Goal: Book appointment/travel/reservation

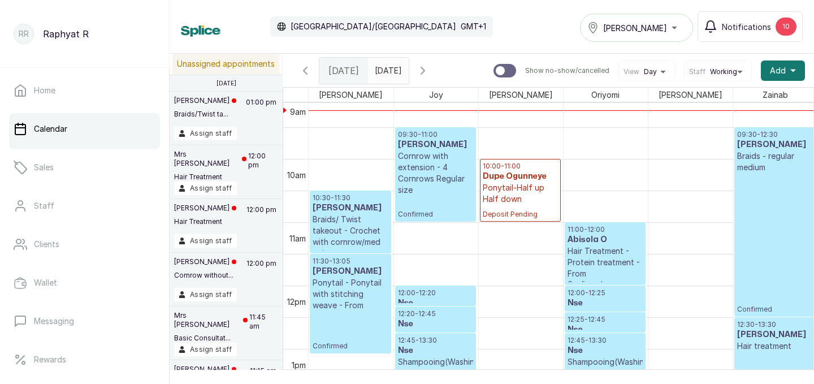
scroll to position [554, 0]
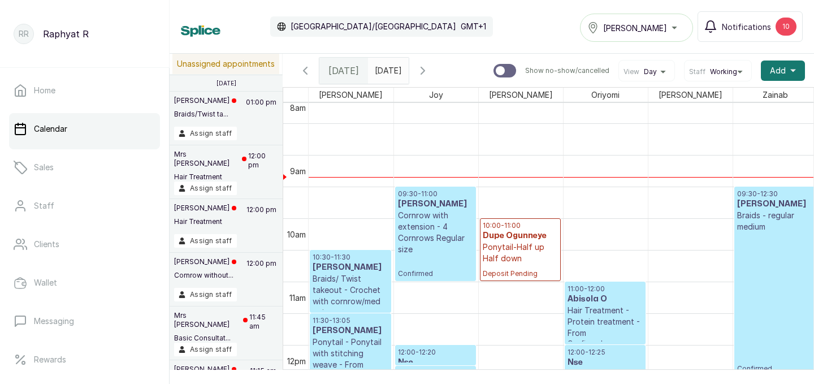
click at [408, 69] on span at bounding box center [397, 67] width 21 height 19
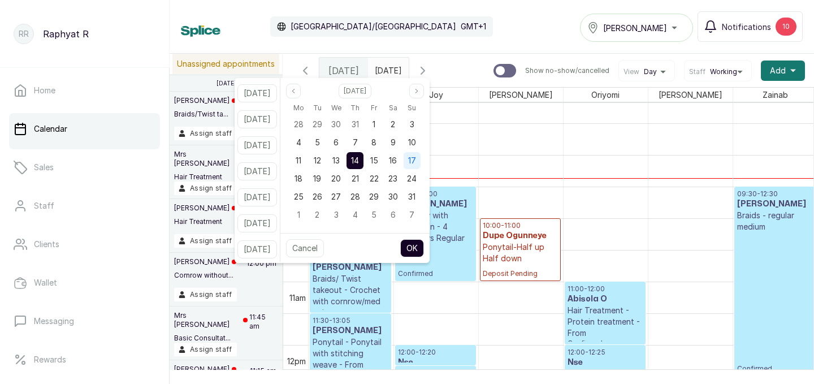
click at [416, 155] on span "17" at bounding box center [412, 160] width 8 height 10
click at [424, 244] on button "OK" at bounding box center [412, 248] width 24 height 18
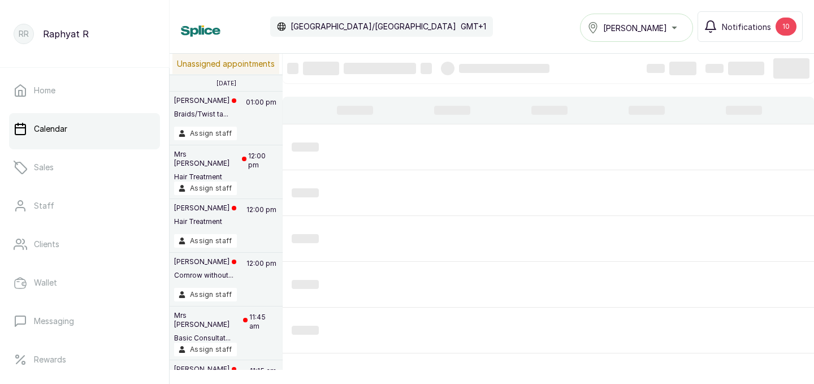
type input "[DATE]"
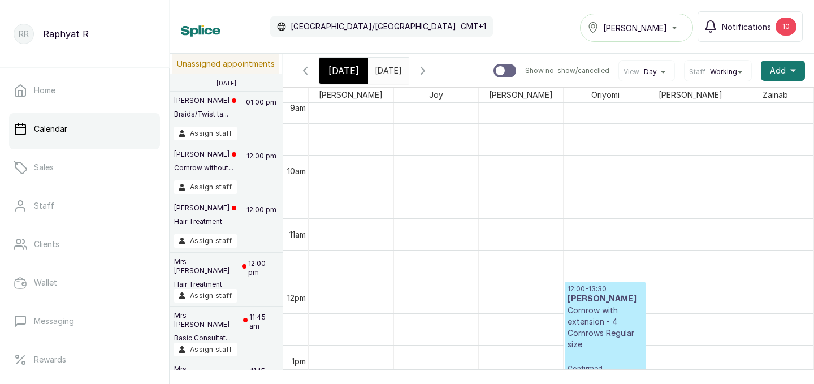
scroll to position [629, 0]
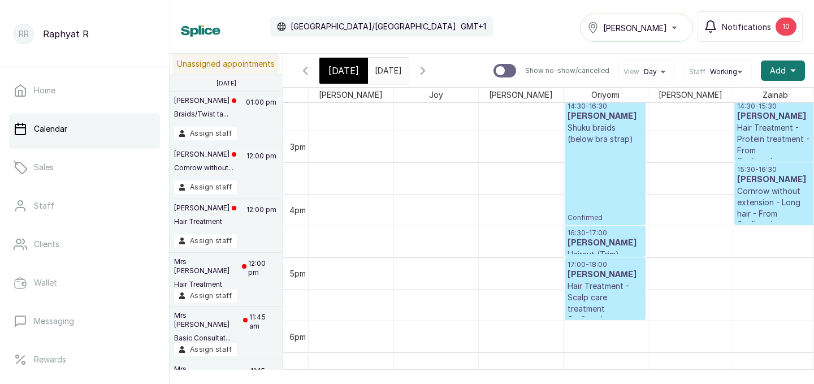
click at [339, 66] on span "[DATE]" at bounding box center [343, 71] width 31 height 14
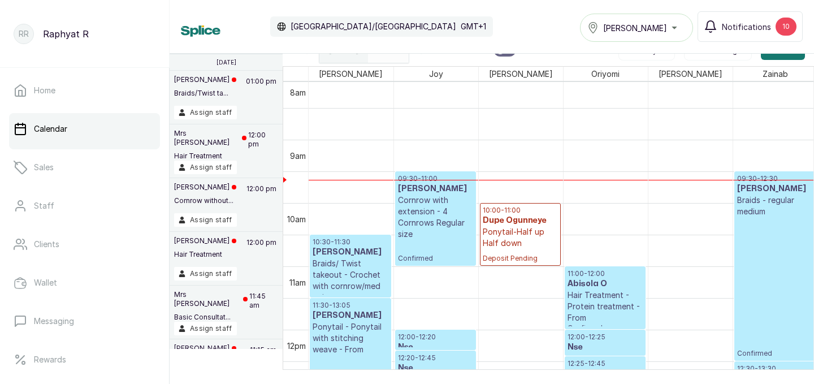
scroll to position [0, 21]
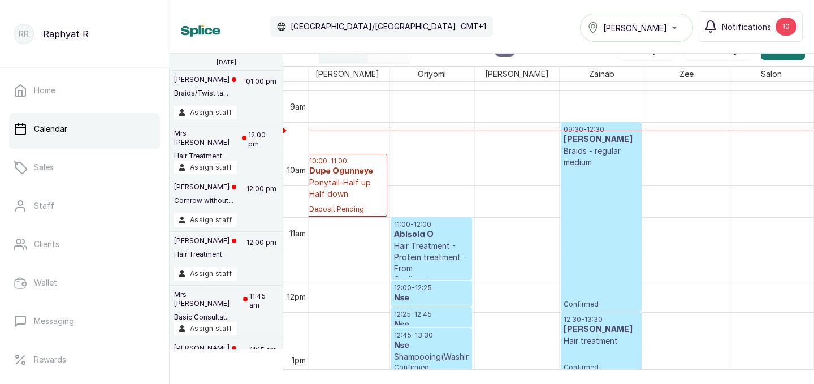
click at [612, 127] on p "09:30 - 12:30" at bounding box center [600, 129] width 75 height 9
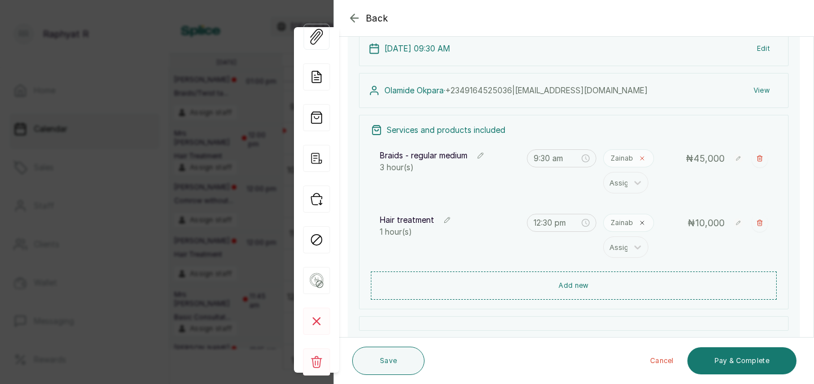
click at [640, 162] on span at bounding box center [642, 158] width 9 height 9
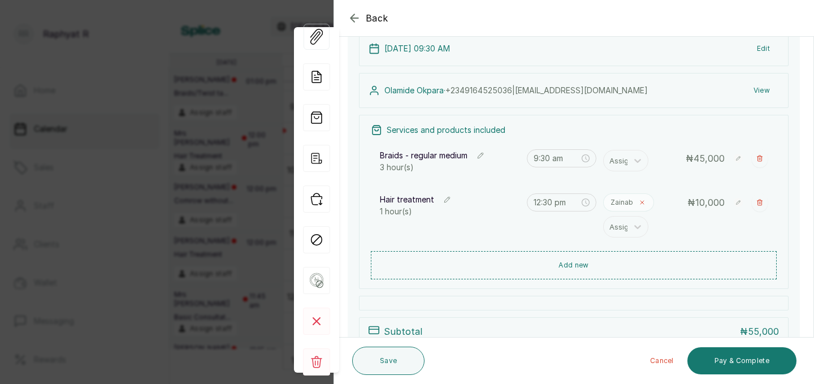
click at [640, 204] on icon at bounding box center [642, 202] width 7 height 7
click at [625, 161] on div at bounding box center [621, 160] width 24 height 15
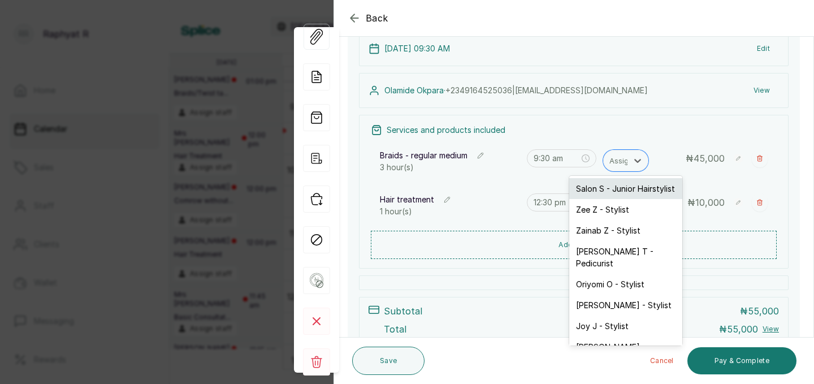
click at [622, 190] on div "Salon S - Junior Hairstylist" at bounding box center [625, 188] width 113 height 21
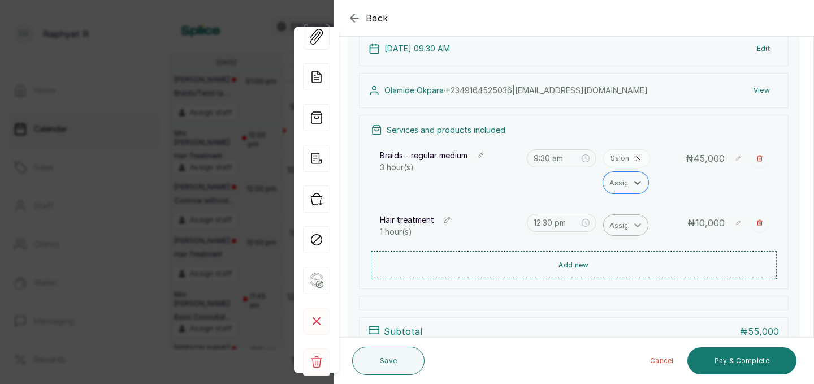
click at [630, 224] on div at bounding box center [637, 225] width 20 height 20
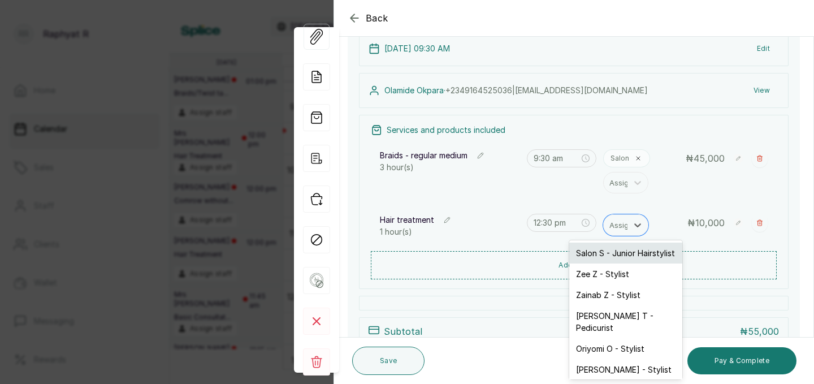
click at [630, 248] on div "Salon S - Junior Hairstylist" at bounding box center [625, 252] width 113 height 21
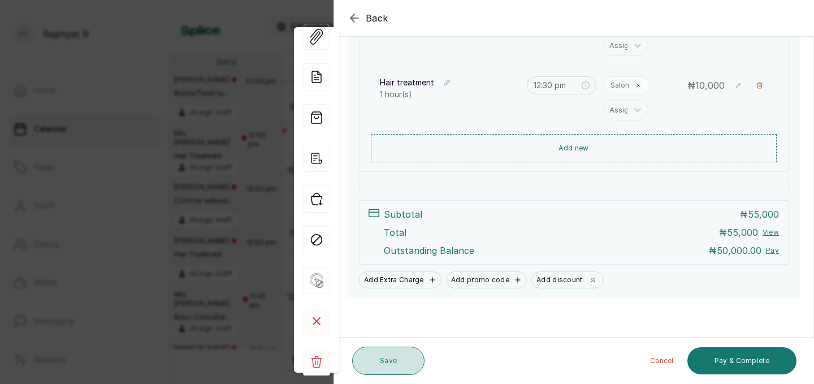
click at [387, 356] on button "Save" at bounding box center [388, 360] width 72 height 28
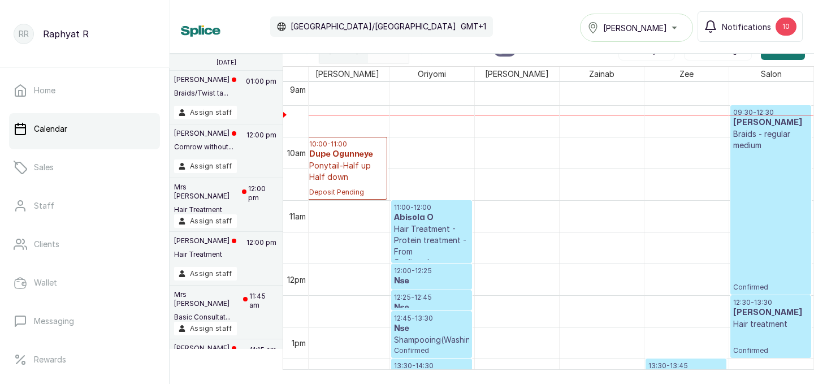
click at [758, 109] on p "09:30 - 12:30" at bounding box center [771, 112] width 76 height 9
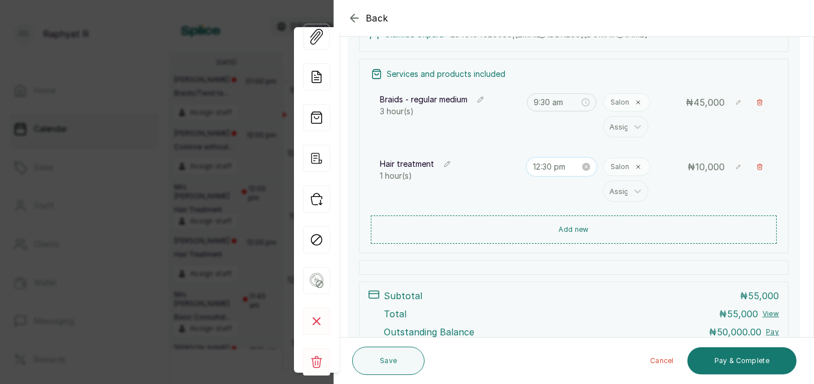
click at [551, 168] on input "12:30 pm" at bounding box center [556, 167] width 47 height 12
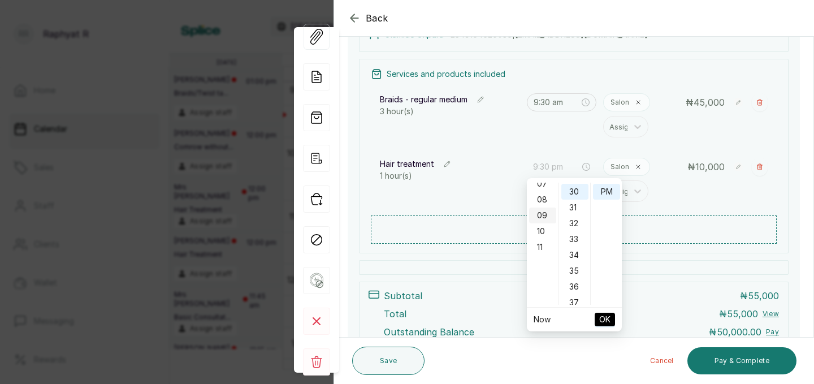
click at [544, 210] on div "09" at bounding box center [542, 215] width 27 height 16
click at [607, 190] on div "AM" at bounding box center [606, 191] width 27 height 16
type input "9:30 am"
click at [605, 321] on span "OK" at bounding box center [604, 319] width 11 height 21
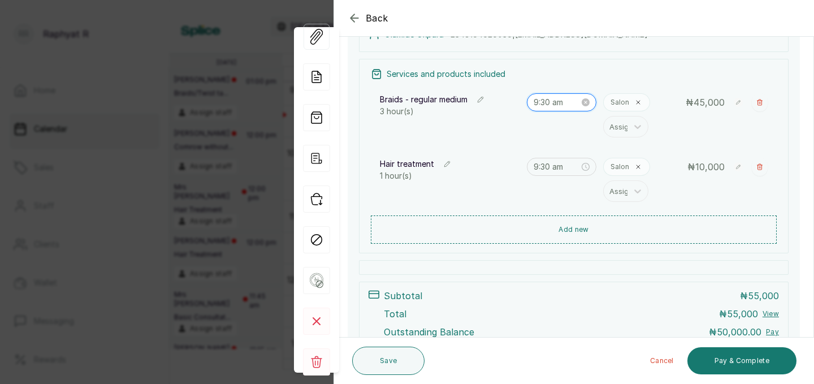
click at [550, 103] on input "9:30 am" at bounding box center [557, 102] width 46 height 12
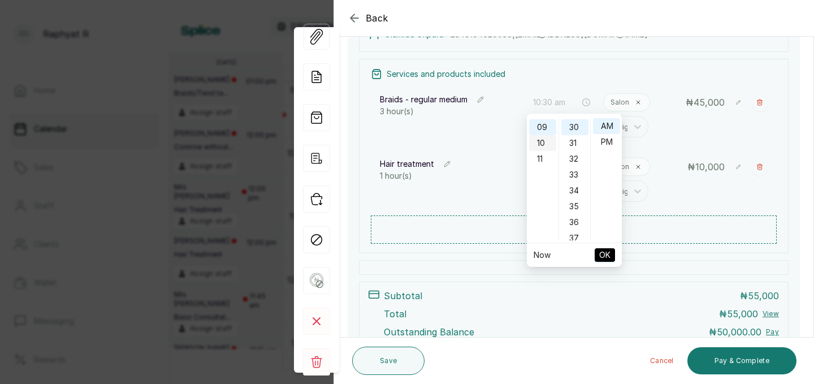
click at [541, 141] on div "10" at bounding box center [542, 143] width 27 height 16
click at [607, 259] on span "OK" at bounding box center [604, 254] width 11 height 21
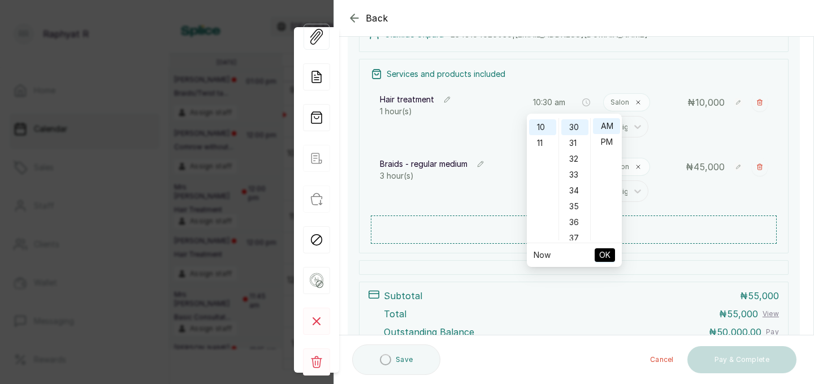
type input "9:30 am"
type input "10:30 am"
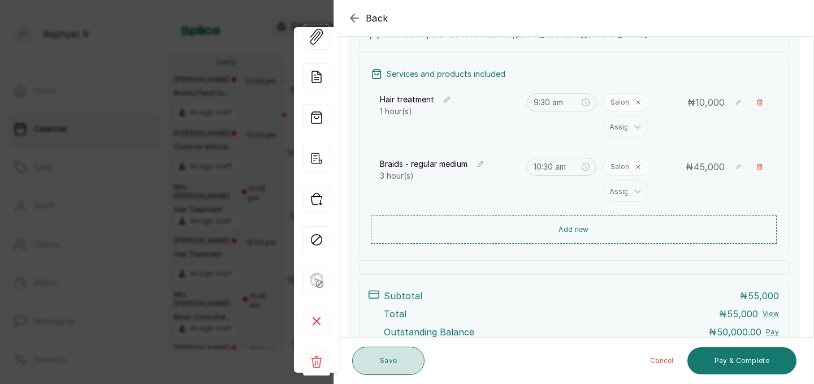
click at [415, 348] on button "Save" at bounding box center [388, 360] width 72 height 28
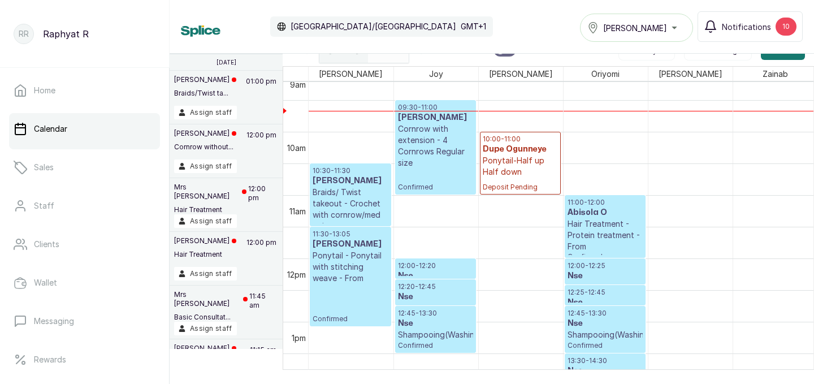
click at [430, 109] on p "09:30 - 11:00" at bounding box center [435, 107] width 75 height 9
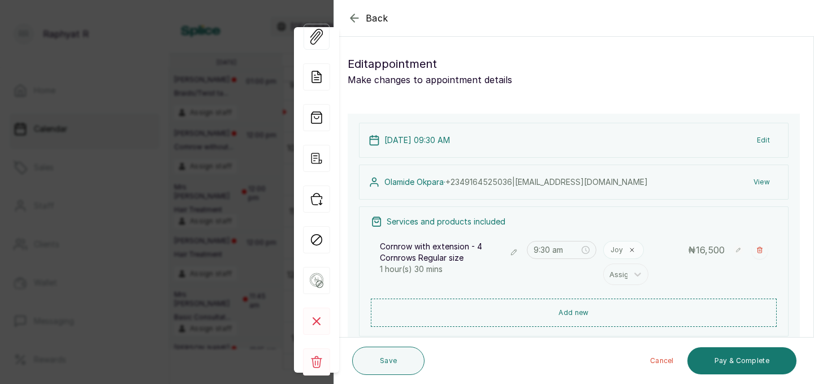
click at [353, 18] on icon "button" at bounding box center [353, 17] width 7 height 7
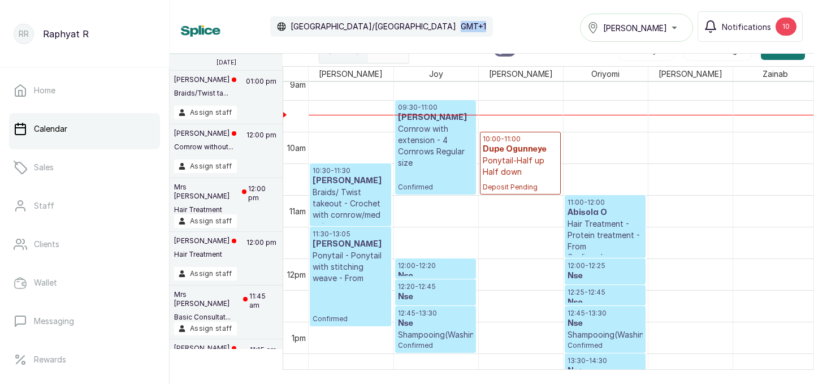
drag, startPoint x: 353, startPoint y: 18, endPoint x: 372, endPoint y: 21, distance: 19.5
click at [372, 21] on div "[GEOGRAPHIC_DATA]/[GEOGRAPHIC_DATA] GMT+1" at bounding box center [381, 26] width 223 height 20
click at [397, 23] on div "Calendar [GEOGRAPHIC_DATA]/[GEOGRAPHIC_DATA] GMT+1 Tasala Ikoyi Notifications 10" at bounding box center [492, 26] width 622 height 31
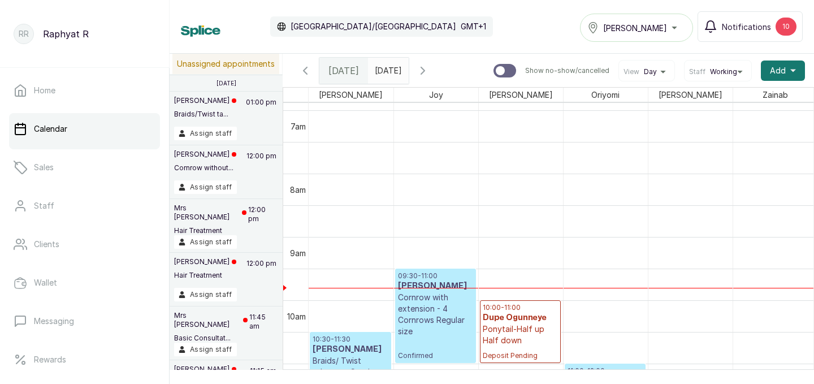
scroll to position [531, 0]
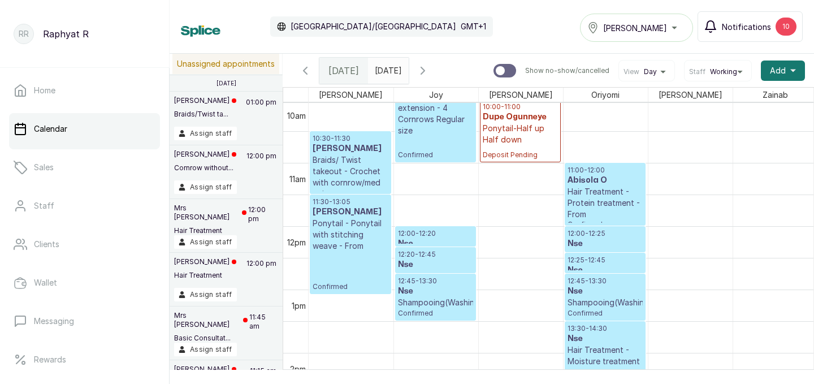
click at [792, 24] on div "10" at bounding box center [785, 27] width 21 height 18
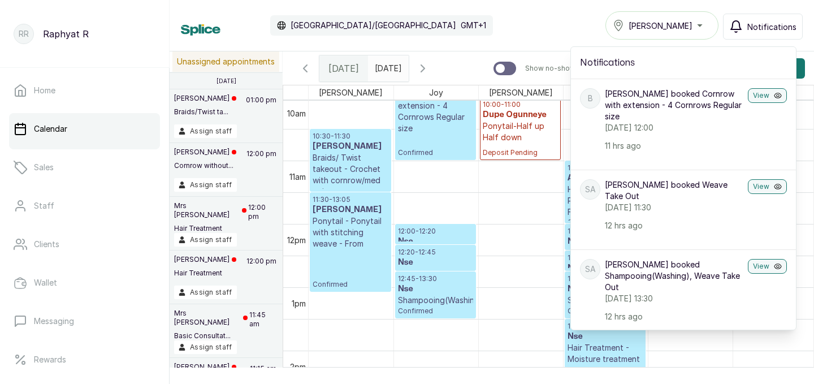
click at [511, 21] on div "Calendar [GEOGRAPHIC_DATA]/[GEOGRAPHIC_DATA] GMT+1 Tasala Ikoyi Notifications N…" at bounding box center [492, 25] width 622 height 28
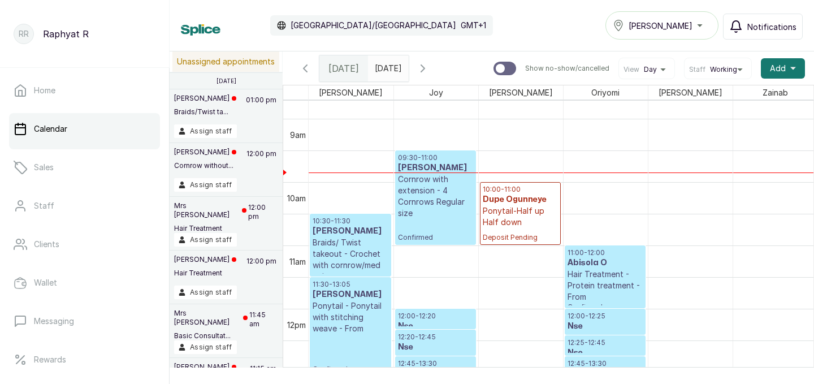
click at [421, 157] on p "09:30 - 11:00" at bounding box center [435, 157] width 75 height 9
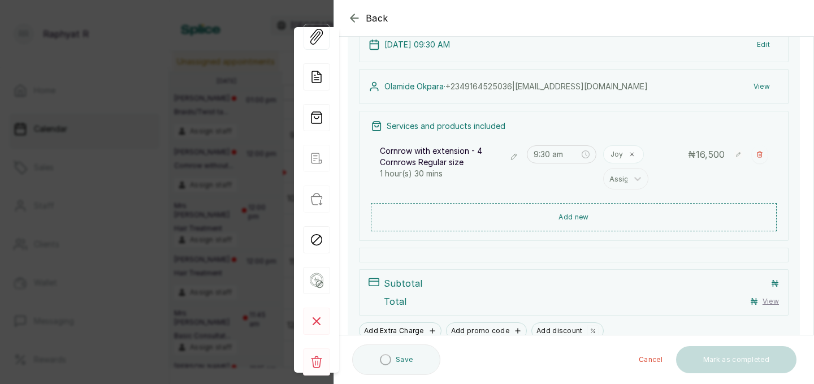
scroll to position [99, 0]
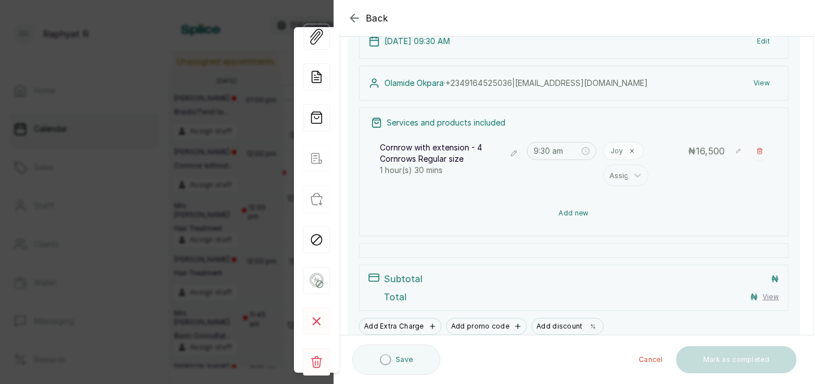
click at [571, 219] on button "Add new" at bounding box center [574, 213] width 406 height 27
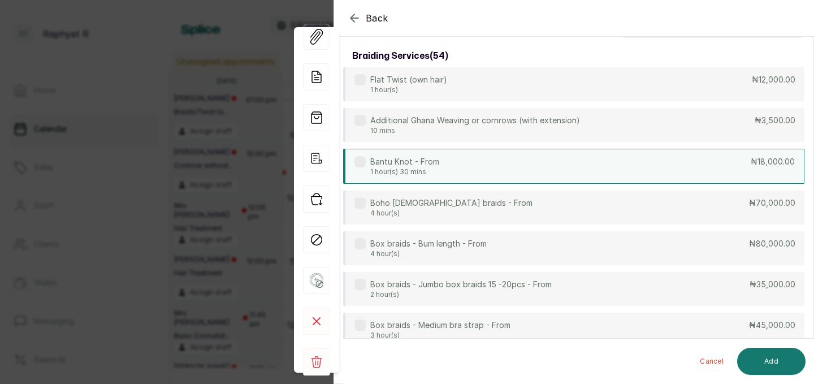
scroll to position [0, 0]
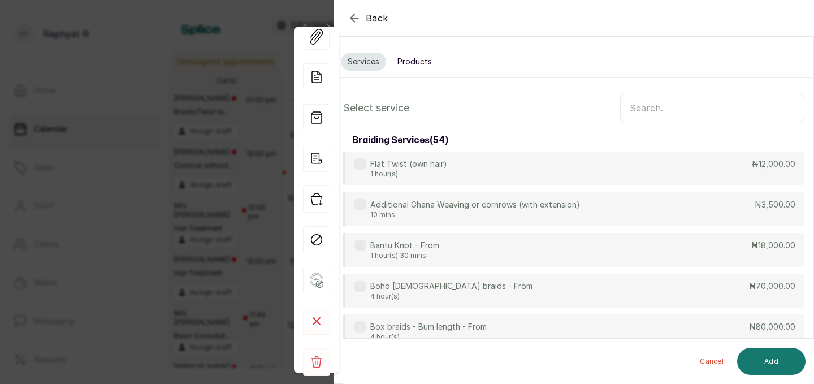
click at [641, 106] on input "text" at bounding box center [712, 108] width 184 height 28
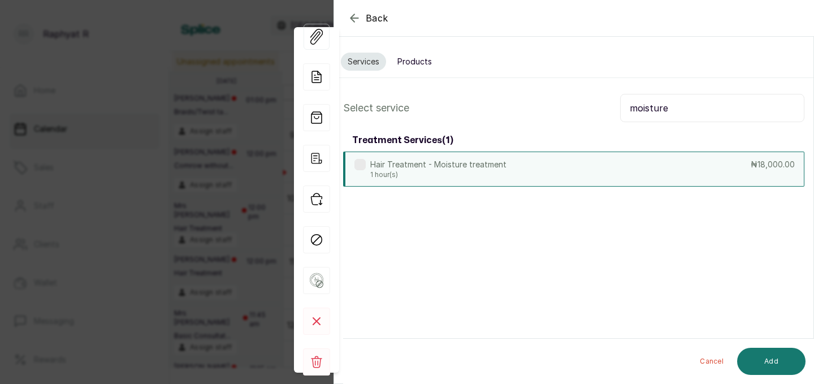
type input "moisture"
click at [550, 180] on div "Hair Treatment - Moisture treatment 1 hour(s) ₦18,000.00" at bounding box center [573, 168] width 461 height 35
click at [785, 360] on button "Add" at bounding box center [771, 361] width 68 height 27
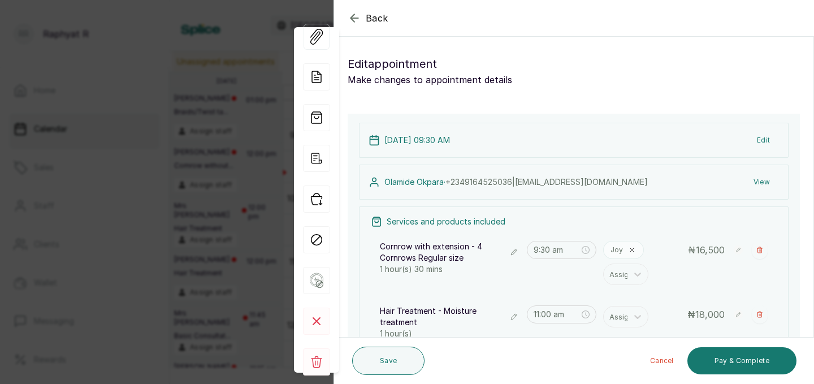
scroll to position [94, 0]
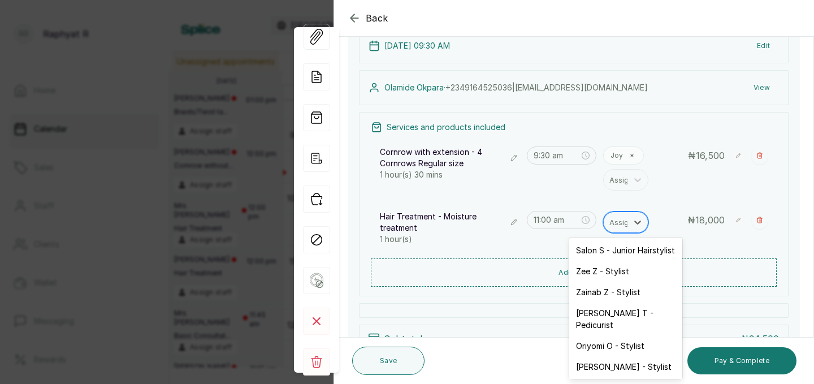
click at [623, 221] on div at bounding box center [621, 222] width 24 height 15
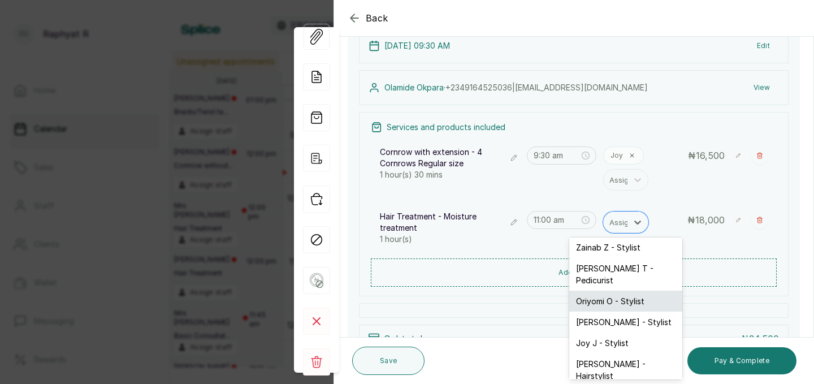
scroll to position [47, 0]
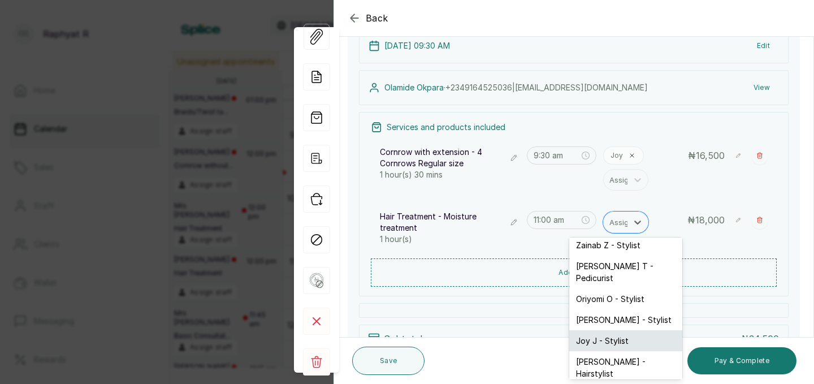
click at [609, 332] on div "Joy J - Stylist" at bounding box center [625, 340] width 113 height 21
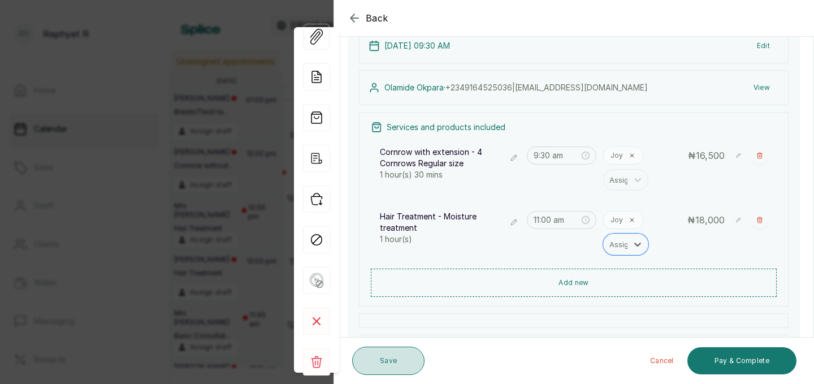
click at [386, 356] on button "Save" at bounding box center [388, 360] width 72 height 28
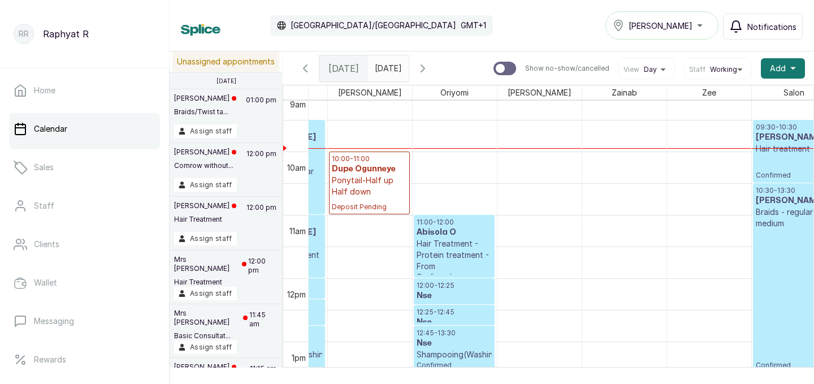
scroll to position [582, 147]
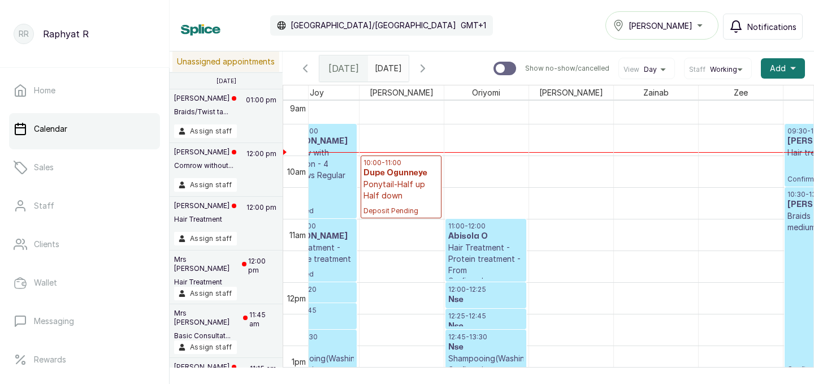
click at [401, 161] on p "10:00 - 11:00" at bounding box center [400, 162] width 75 height 9
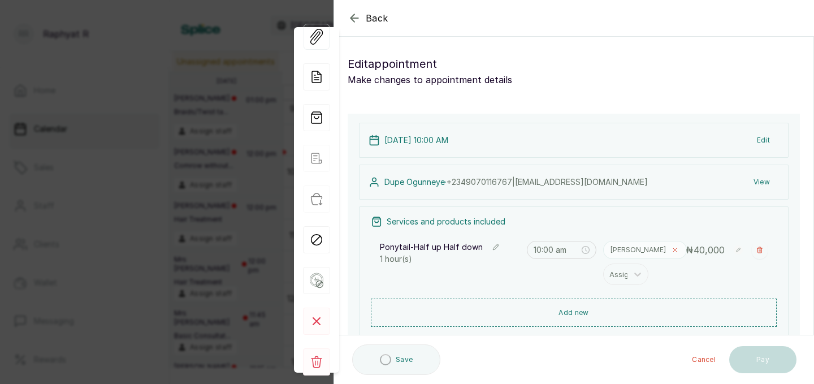
click at [670, 250] on span at bounding box center [674, 249] width 9 height 9
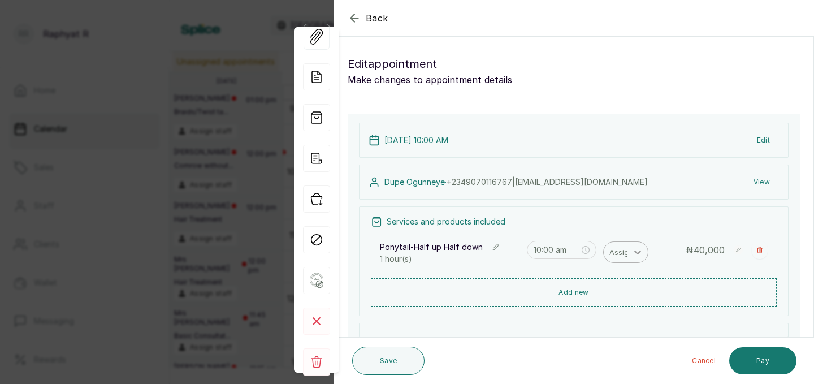
click at [636, 253] on icon at bounding box center [637, 251] width 11 height 11
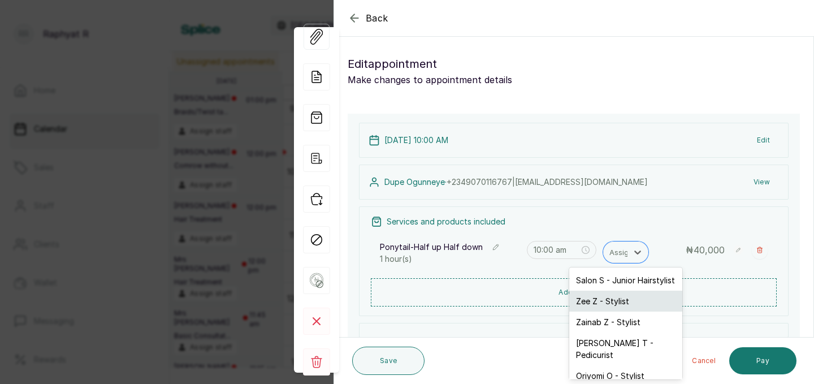
click at [628, 297] on div "Zee Z - Stylist" at bounding box center [625, 300] width 113 height 21
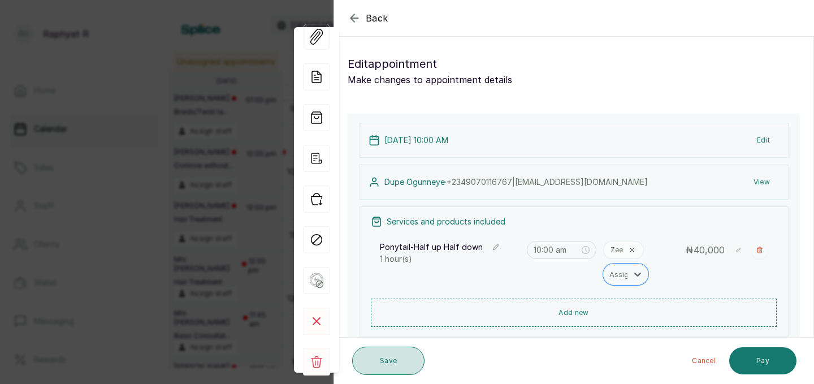
click at [419, 364] on button "Save" at bounding box center [388, 360] width 72 height 28
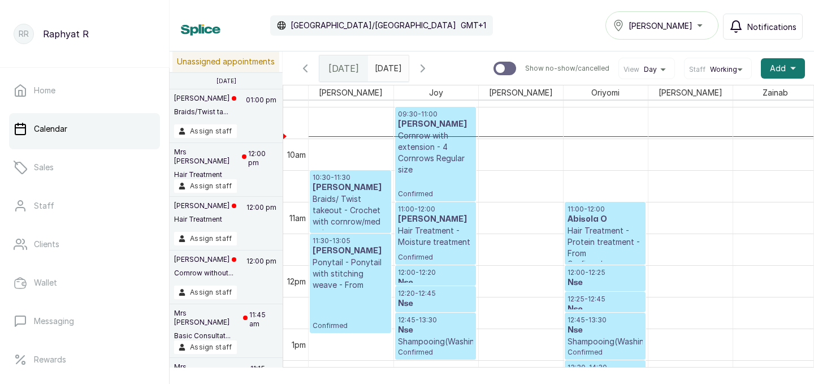
click at [366, 179] on p "10:30 - 11:30" at bounding box center [351, 177] width 76 height 9
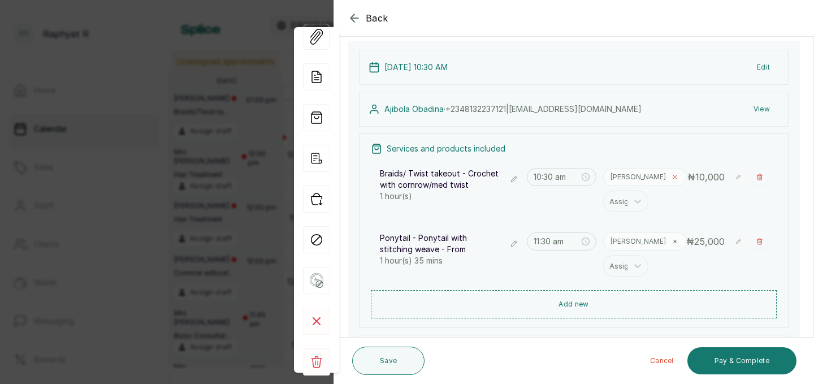
click at [671, 176] on icon at bounding box center [674, 177] width 7 height 7
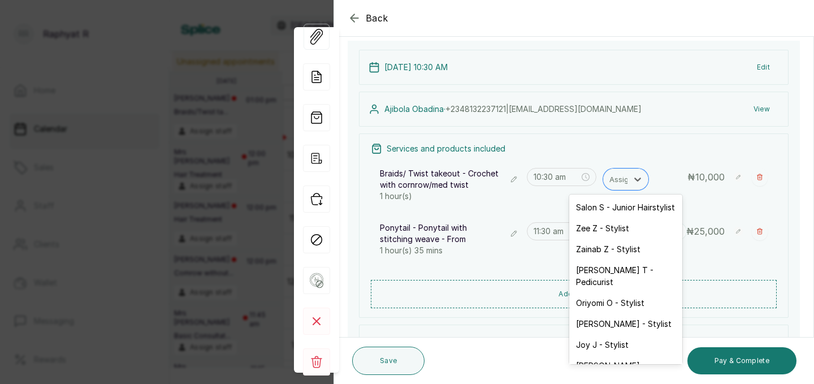
click at [635, 176] on icon at bounding box center [637, 179] width 11 height 11
click at [617, 211] on div "Salon S - Junior Hairstylist" at bounding box center [625, 207] width 113 height 21
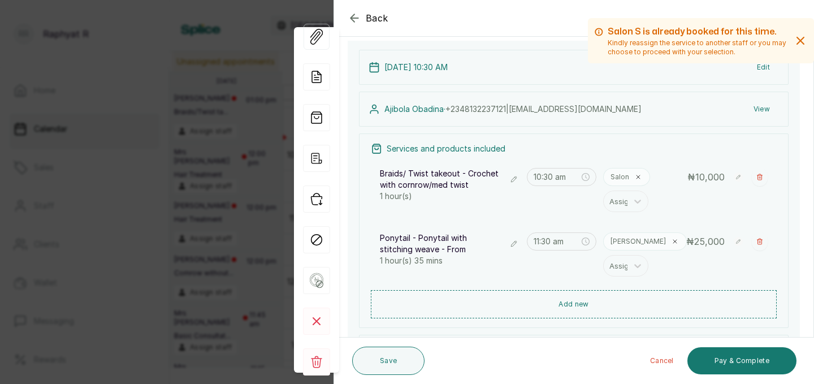
click at [627, 235] on div "[PERSON_NAME]" at bounding box center [645, 241] width 84 height 18
click at [671, 240] on icon at bounding box center [674, 241] width 7 height 7
click at [636, 240] on icon at bounding box center [637, 243] width 11 height 11
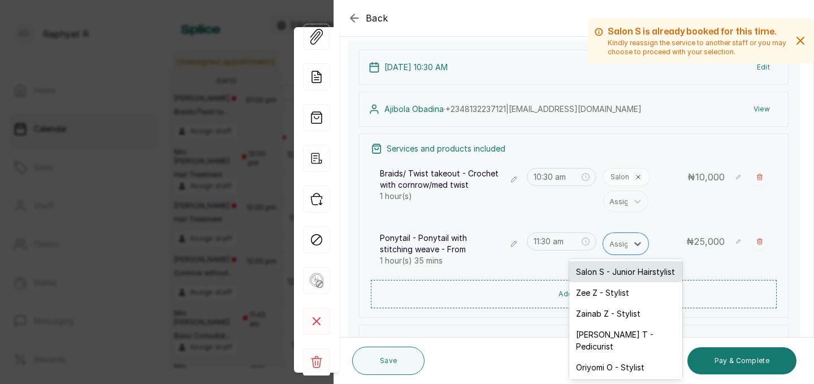
click at [618, 268] on div "Salon S - Junior Hairstylist" at bounding box center [625, 271] width 113 height 21
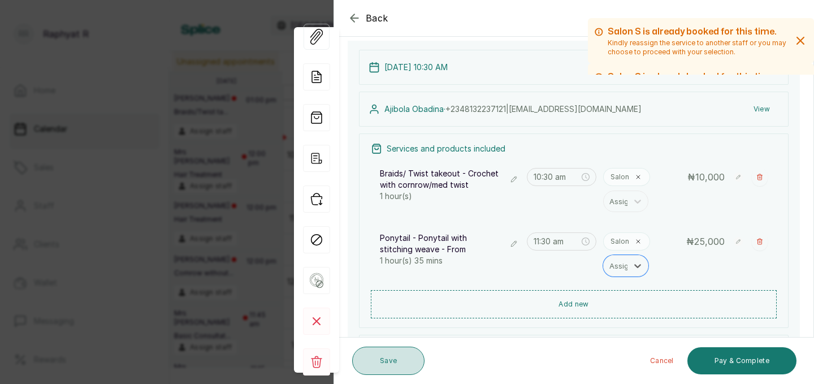
click at [387, 361] on button "Save" at bounding box center [388, 360] width 72 height 28
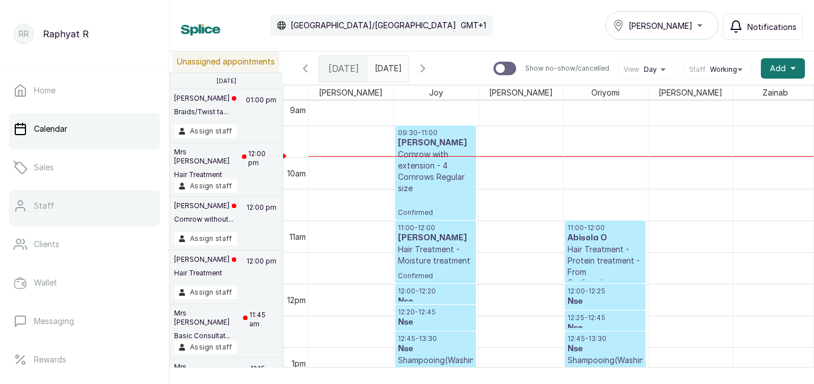
click at [106, 203] on link "Staff" at bounding box center [84, 206] width 151 height 32
